Goal: Go to known website: Go to known website

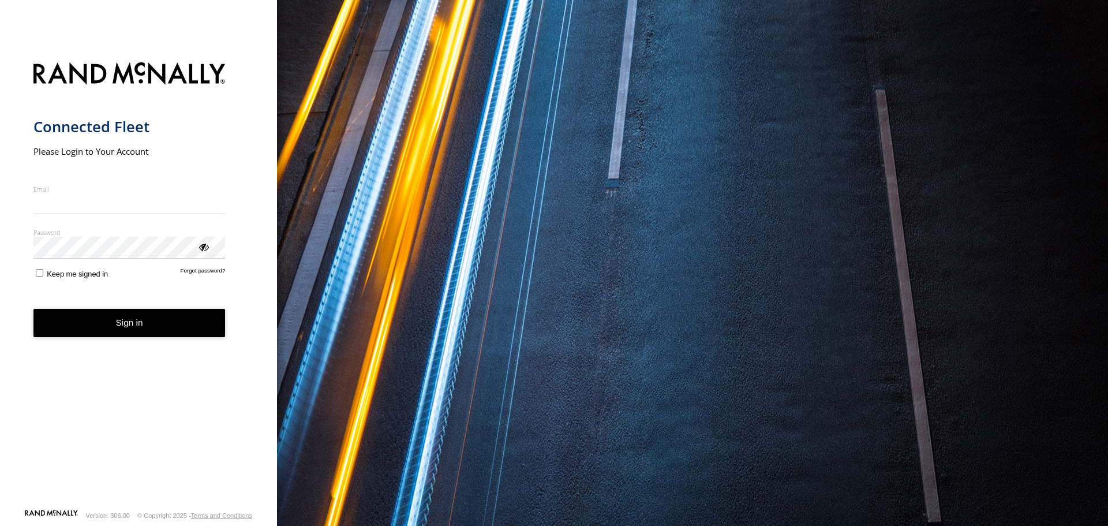
type input "**********"
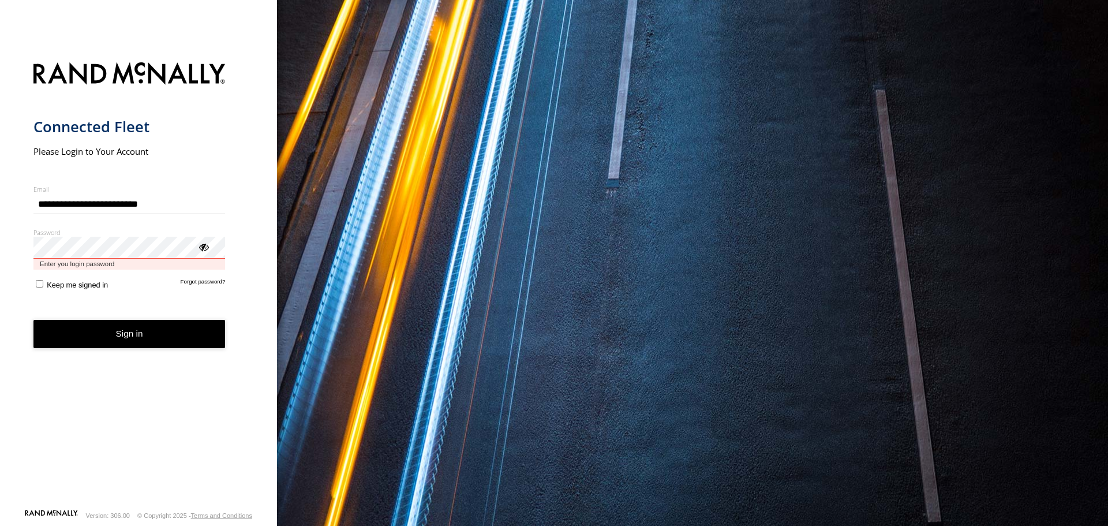
click at [33, 320] on button "Sign in" at bounding box center [129, 334] width 192 height 28
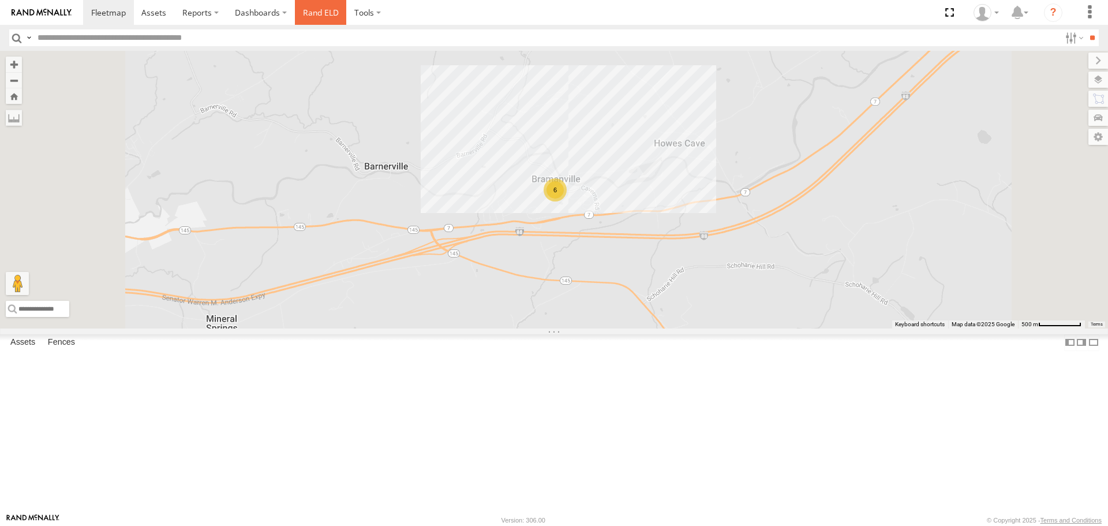
click at [317, 9] on link "Rand ELD" at bounding box center [321, 12] width 52 height 25
